Goal: Check status: Check status

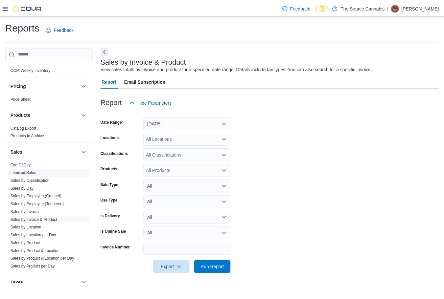
scroll to position [361, 0]
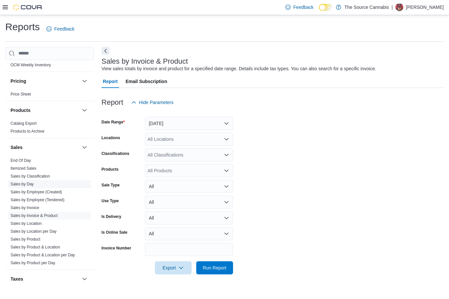
click at [26, 186] on link "Sales by Day" at bounding box center [22, 184] width 23 height 5
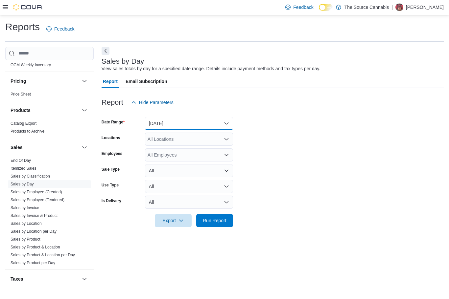
click at [173, 128] on button "Yesterday" at bounding box center [189, 123] width 88 height 13
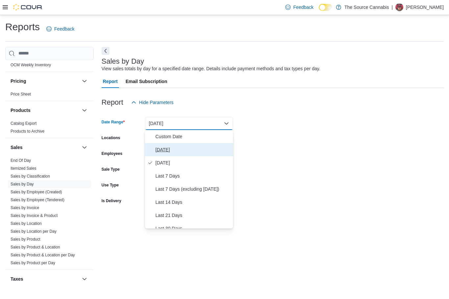
drag, startPoint x: 166, startPoint y: 147, endPoint x: 182, endPoint y: 142, distance: 17.1
click at [167, 147] on span "Today" at bounding box center [192, 150] width 75 height 8
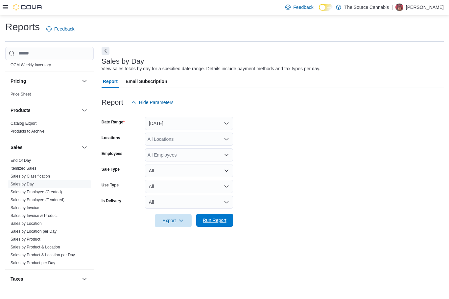
drag, startPoint x: 326, startPoint y: 121, endPoint x: 211, endPoint y: 222, distance: 152.4
click at [325, 122] on form "Date Range Today Locations All Locations Employees All Employees Sale Type All …" at bounding box center [272, 168] width 342 height 118
click at [213, 214] on span "Run Report" at bounding box center [214, 220] width 29 height 13
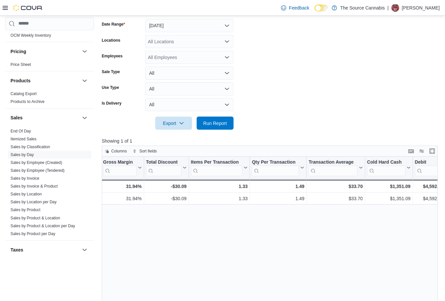
scroll to position [0, 230]
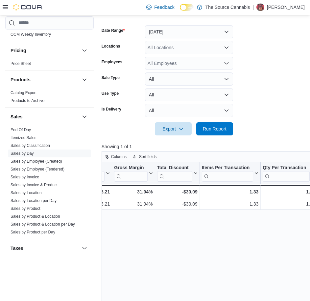
click at [270, 99] on form "Date Range Today Locations All Locations Employees All Employees Sale Type All …" at bounding box center [202, 76] width 203 height 118
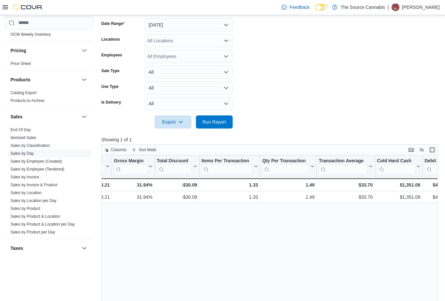
click at [373, 107] on form "Date Range Today Locations All Locations Employees All Employees Sale Type All …" at bounding box center [270, 70] width 339 height 118
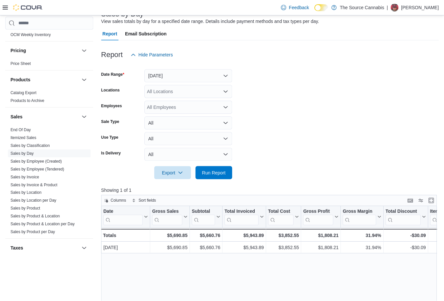
scroll to position [33, 0]
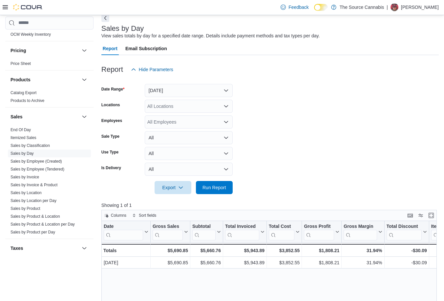
click at [318, 107] on form "Date Range Today Locations All Locations Employees All Employees Sale Type All …" at bounding box center [270, 135] width 338 height 118
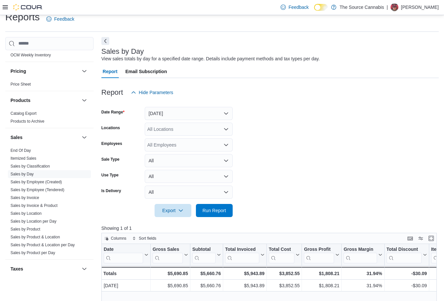
scroll to position [0, 0]
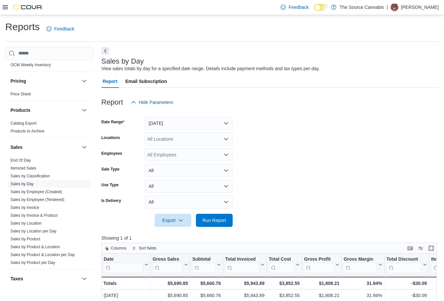
click at [372, 177] on form "Date Range Today Locations All Locations Employees All Employees Sale Type All …" at bounding box center [270, 168] width 338 height 118
click at [216, 226] on span "Run Report" at bounding box center [214, 220] width 29 height 13
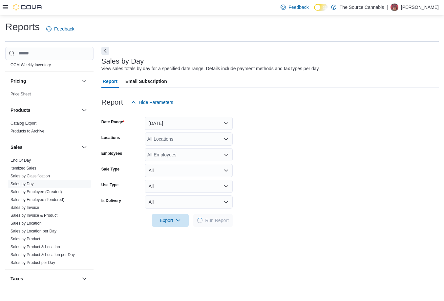
click at [289, 142] on form "Date Range Today Locations All Locations Employees All Employees Sale Type All …" at bounding box center [270, 168] width 338 height 118
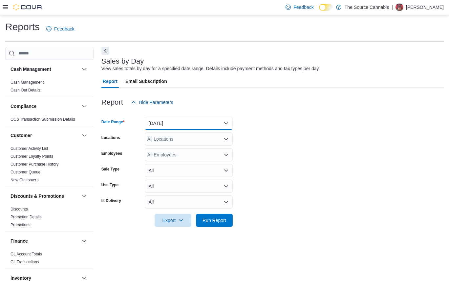
click at [193, 125] on button "[DATE]" at bounding box center [189, 123] width 88 height 13
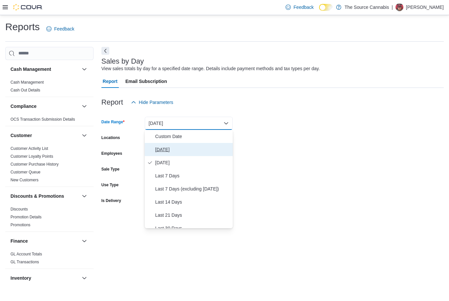
click at [179, 149] on span "[DATE]" at bounding box center [192, 150] width 75 height 8
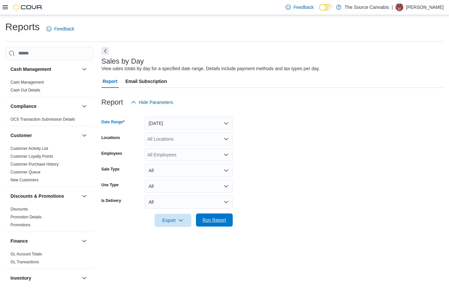
click at [206, 220] on span "Run Report" at bounding box center [215, 220] width 24 height 7
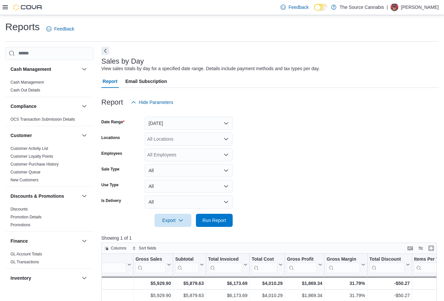
scroll to position [0, 33]
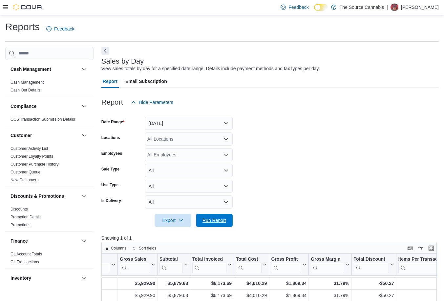
drag, startPoint x: 214, startPoint y: 221, endPoint x: 312, endPoint y: 215, distance: 98.7
click at [214, 222] on span "Run Report" at bounding box center [215, 220] width 24 height 7
